Goal: Check status: Check status

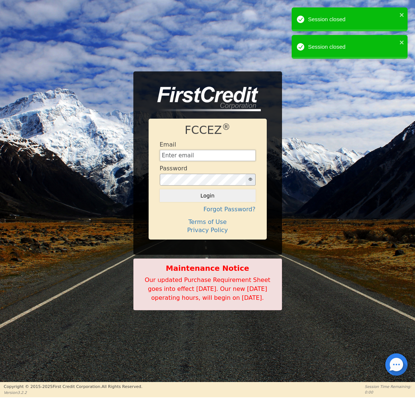
type input "[EMAIL_ADDRESS][DOMAIN_NAME]"
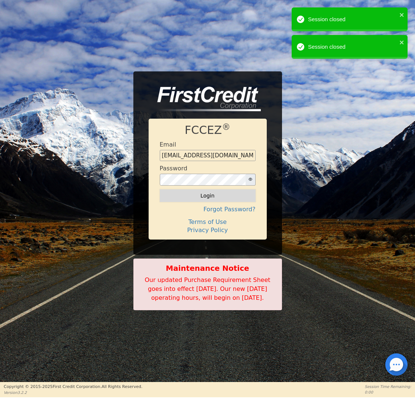
click at [209, 189] on button "Login" at bounding box center [208, 195] width 96 height 13
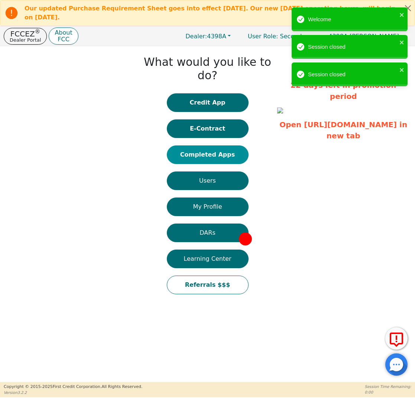
click at [201, 145] on button "Completed Apps" at bounding box center [208, 154] width 82 height 19
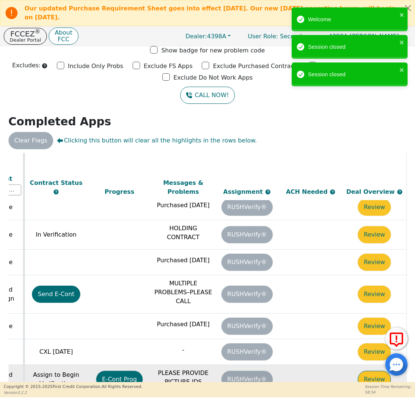
scroll to position [428, 417]
click at [364, 371] on button "Review" at bounding box center [374, 379] width 33 height 17
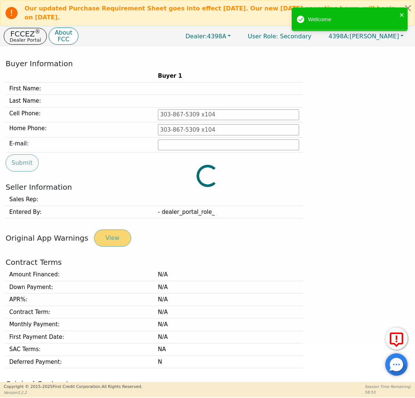
type input "[PHONE_NUMBER]"
type input "[EMAIL_ADDRESS][DOMAIN_NAME]"
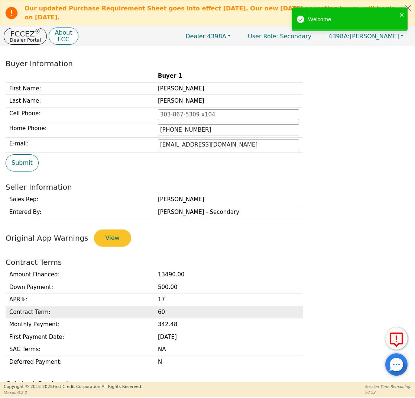
scroll to position [323, 0]
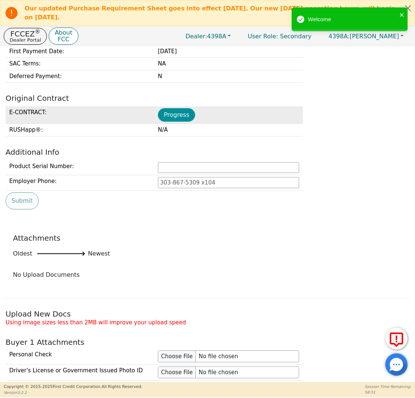
click at [182, 118] on button "Progress" at bounding box center [176, 114] width 37 height 13
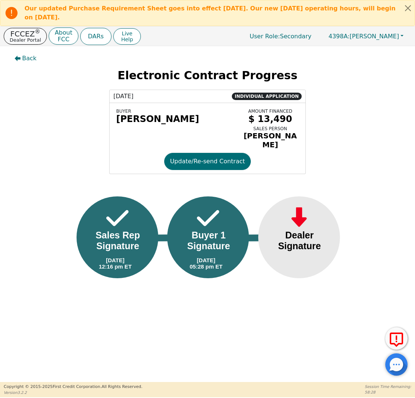
click at [35, 32] on sup "®" at bounding box center [38, 31] width 6 height 7
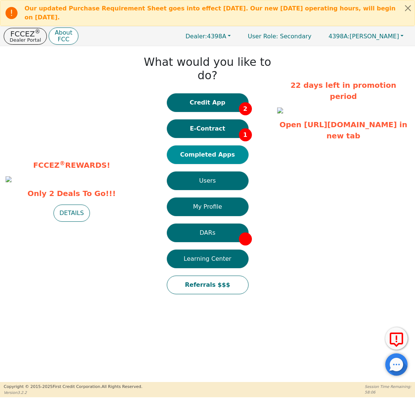
click at [224, 145] on button "Completed Apps" at bounding box center [208, 154] width 82 height 19
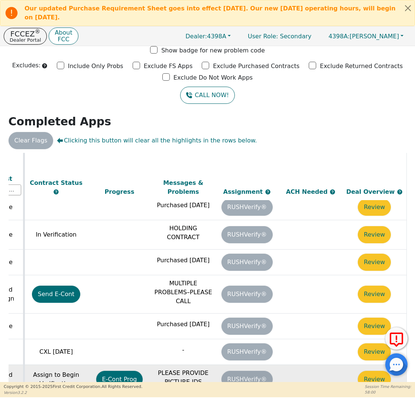
scroll to position [428, 417]
click at [368, 371] on button "Review" at bounding box center [374, 379] width 33 height 17
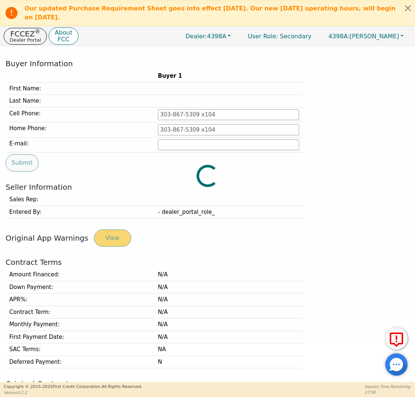
type input "[PHONE_NUMBER]"
type input "[EMAIL_ADDRESS][DOMAIN_NAME]"
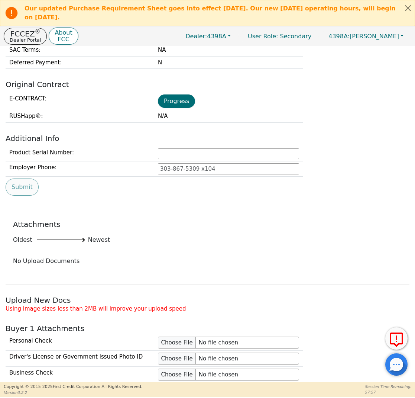
scroll to position [172, 0]
